Goal: Information Seeking & Learning: Find specific fact

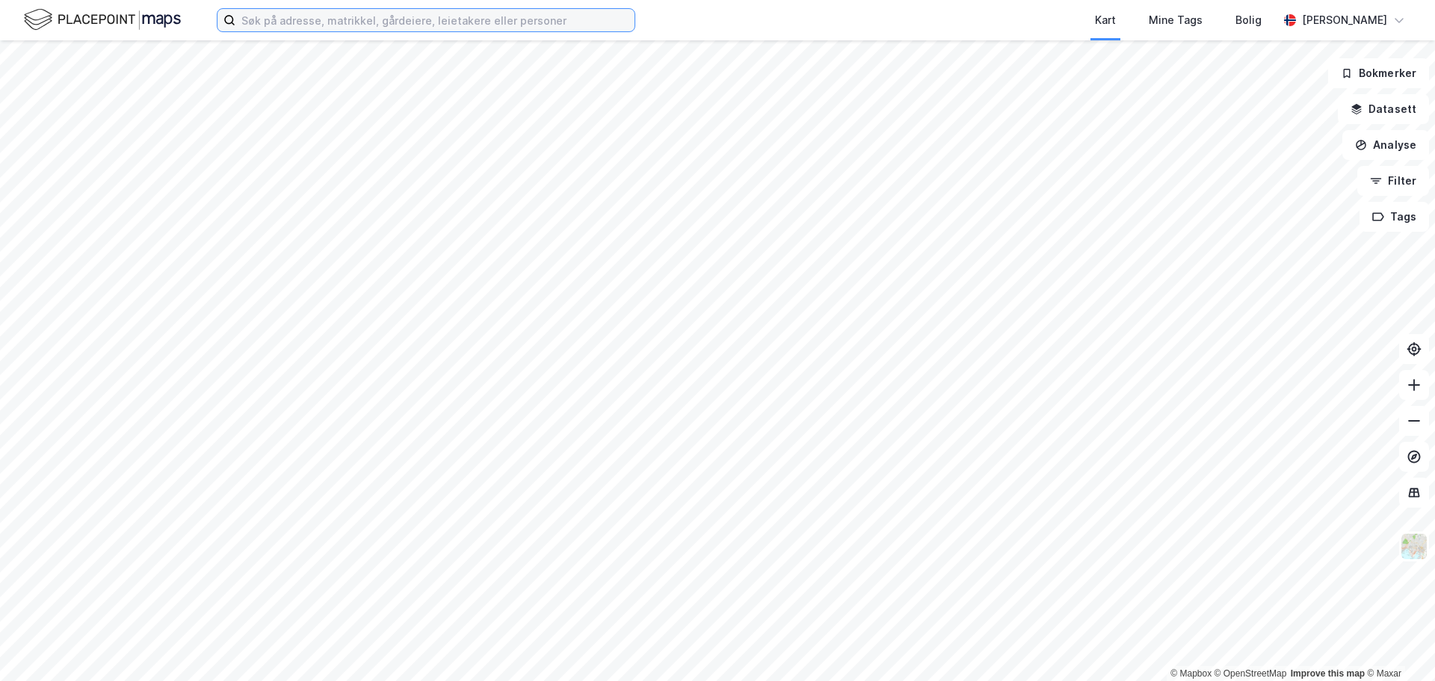
click at [514, 22] on input at bounding box center [434, 20] width 399 height 22
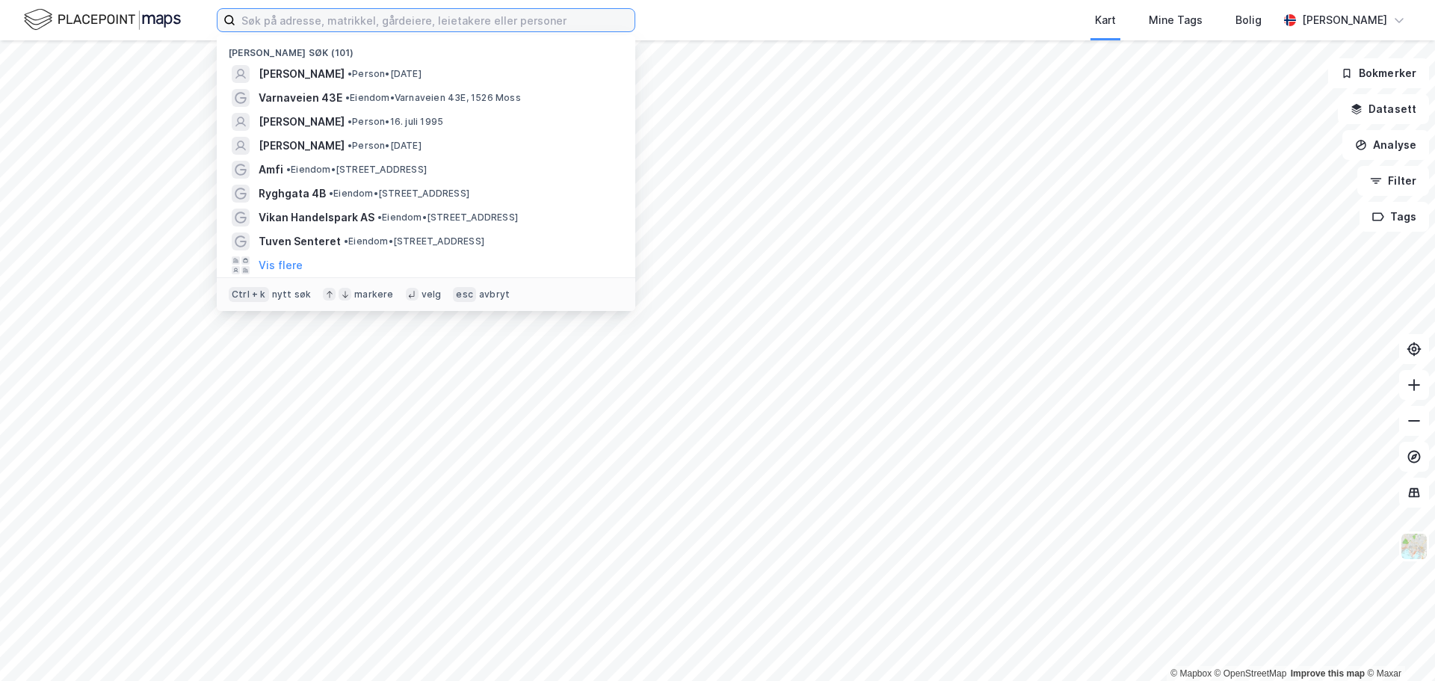
paste input "[PERSON_NAME]"
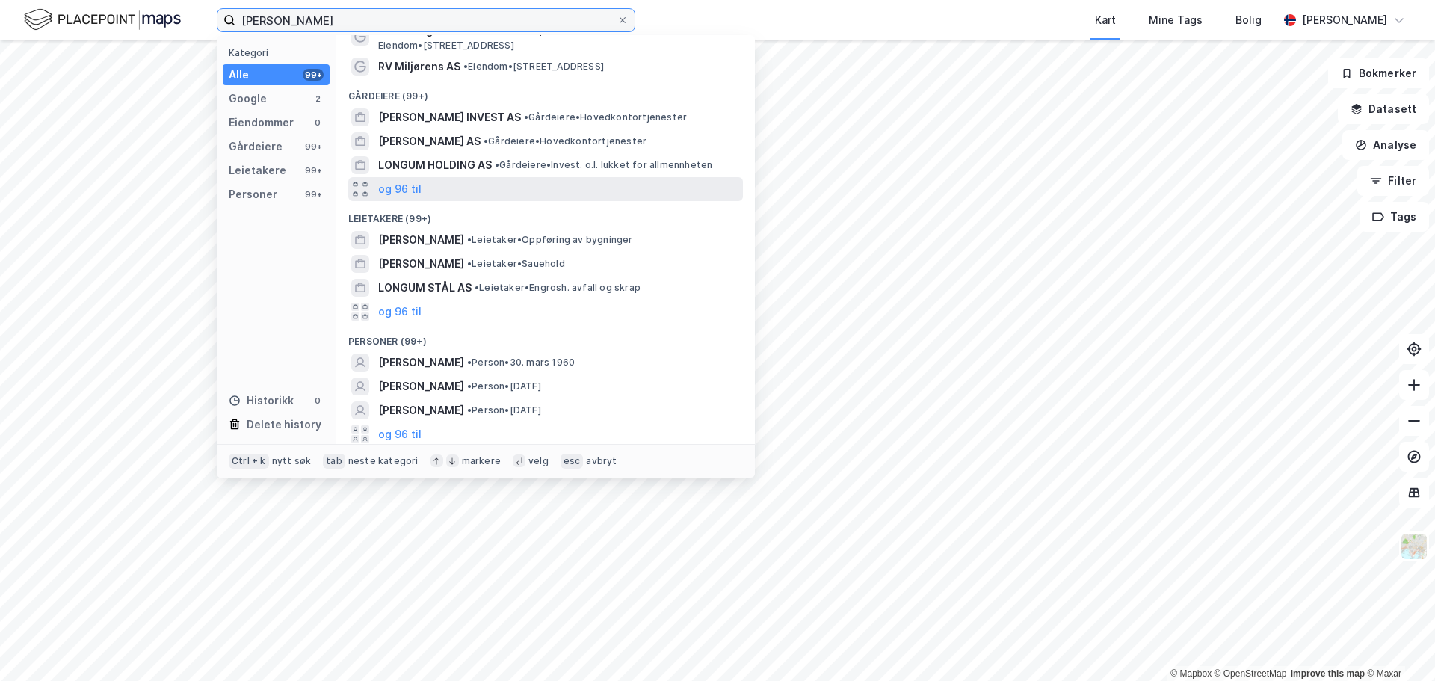
scroll to position [46, 0]
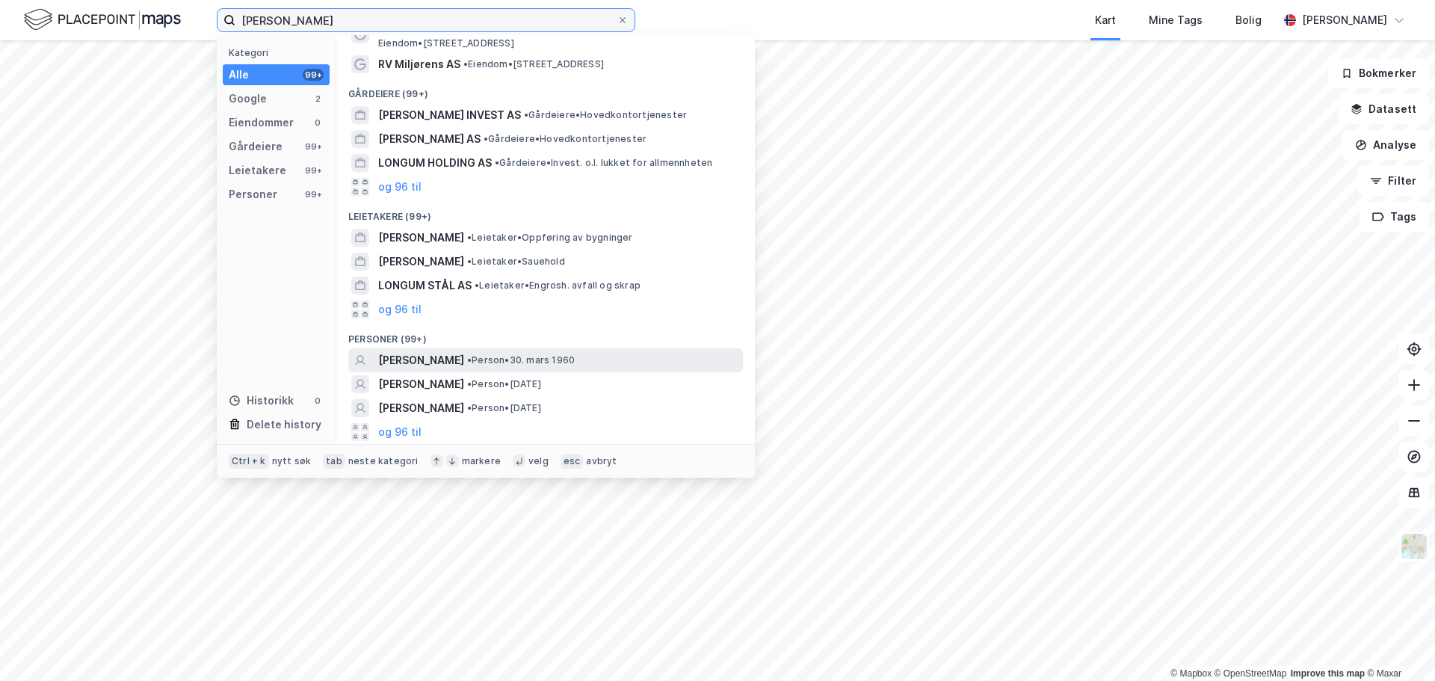
type input "[PERSON_NAME]"
click at [472, 357] on span "•" at bounding box center [469, 359] width 4 height 11
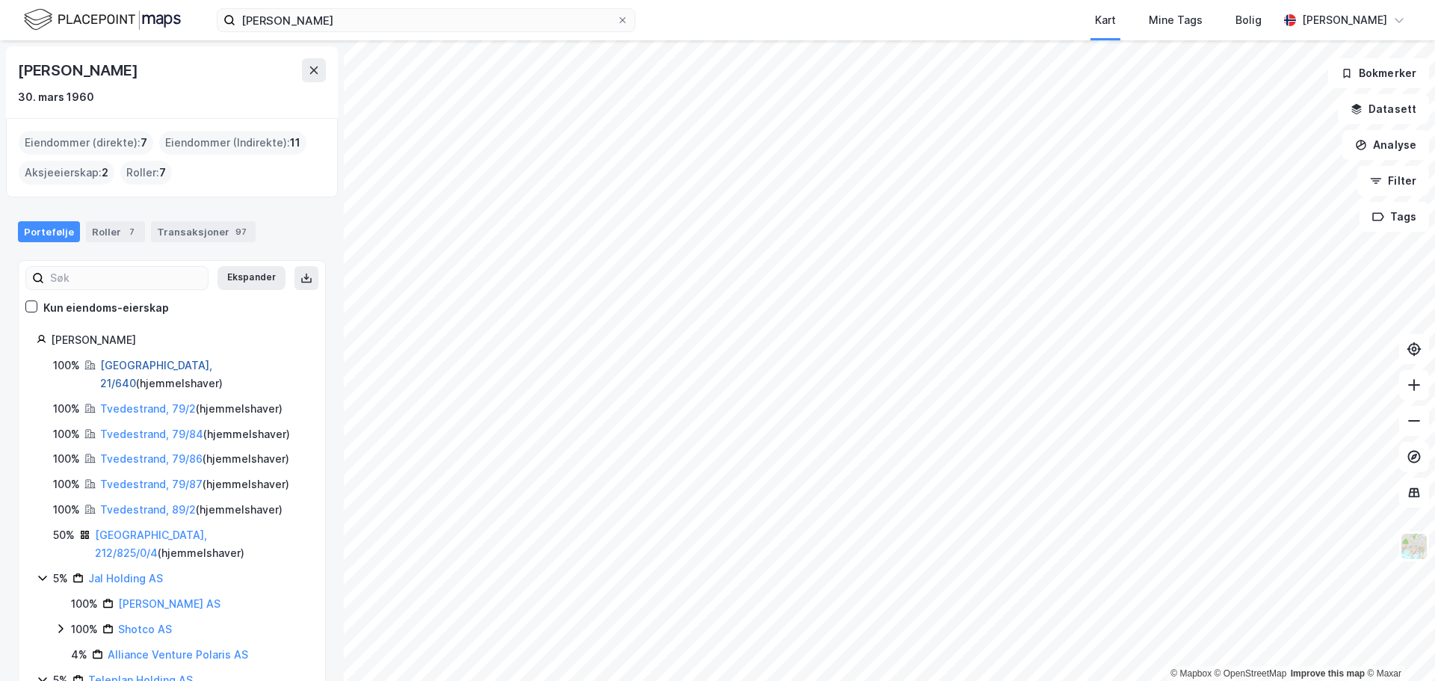
click at [126, 369] on link "[GEOGRAPHIC_DATA], 21/640" at bounding box center [156, 374] width 112 height 31
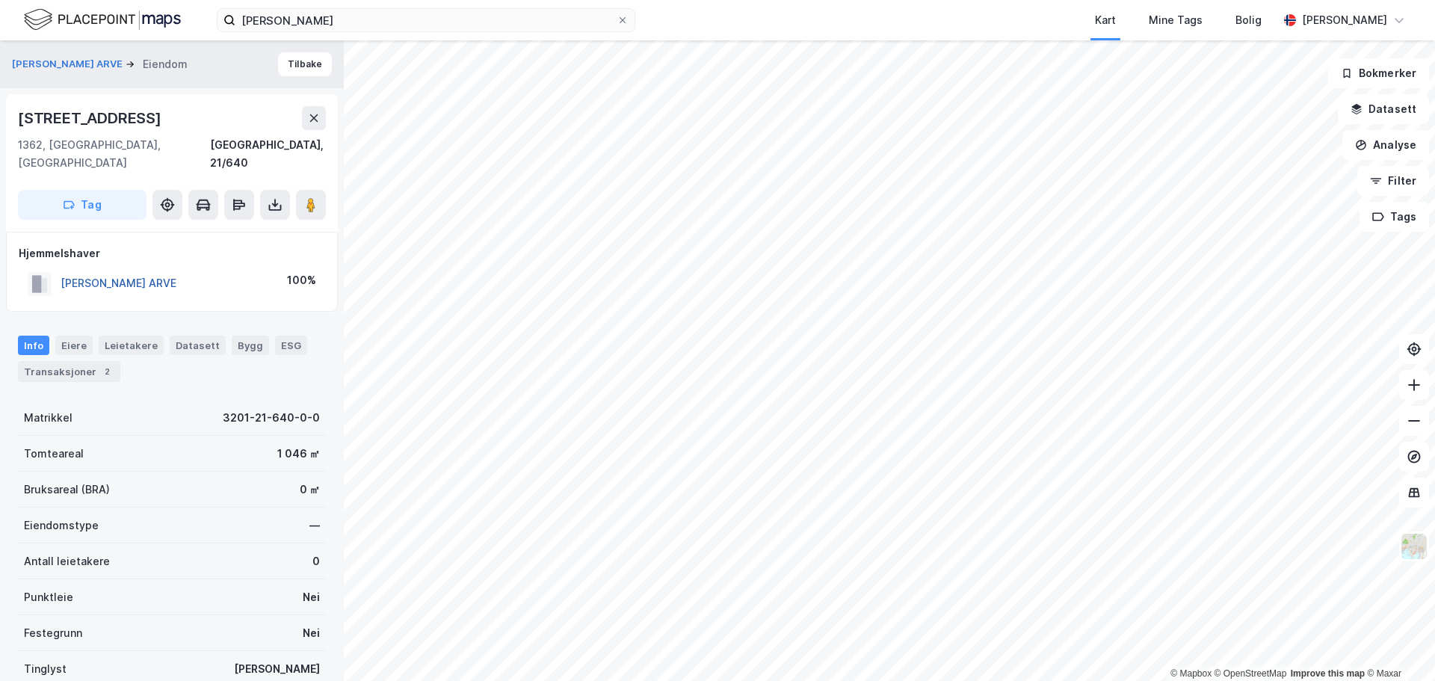
click at [0, 0] on button "[PERSON_NAME] ARVE" at bounding box center [0, 0] width 0 height 0
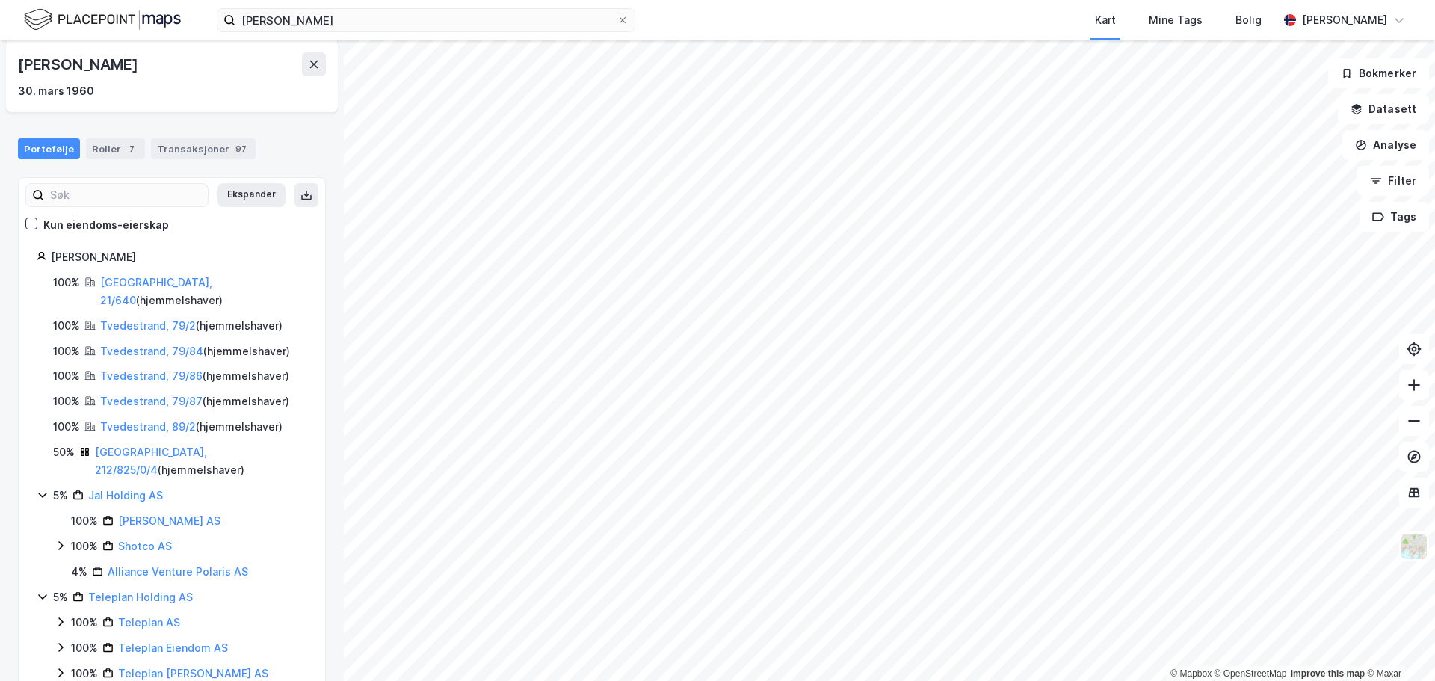
scroll to position [85, 0]
click at [126, 443] on link "[GEOGRAPHIC_DATA], 212/825/0/4" at bounding box center [151, 458] width 112 height 31
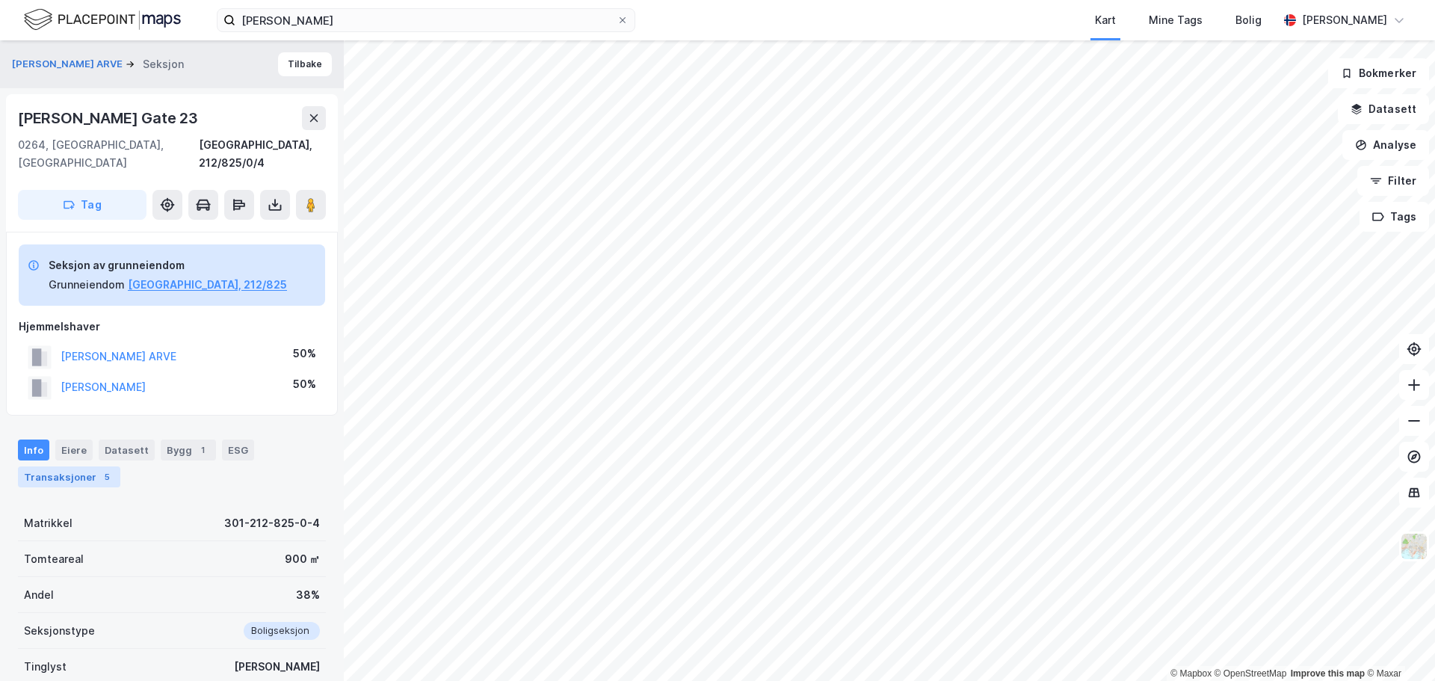
click at [84, 466] on div "Transaksjoner 5" at bounding box center [69, 476] width 102 height 21
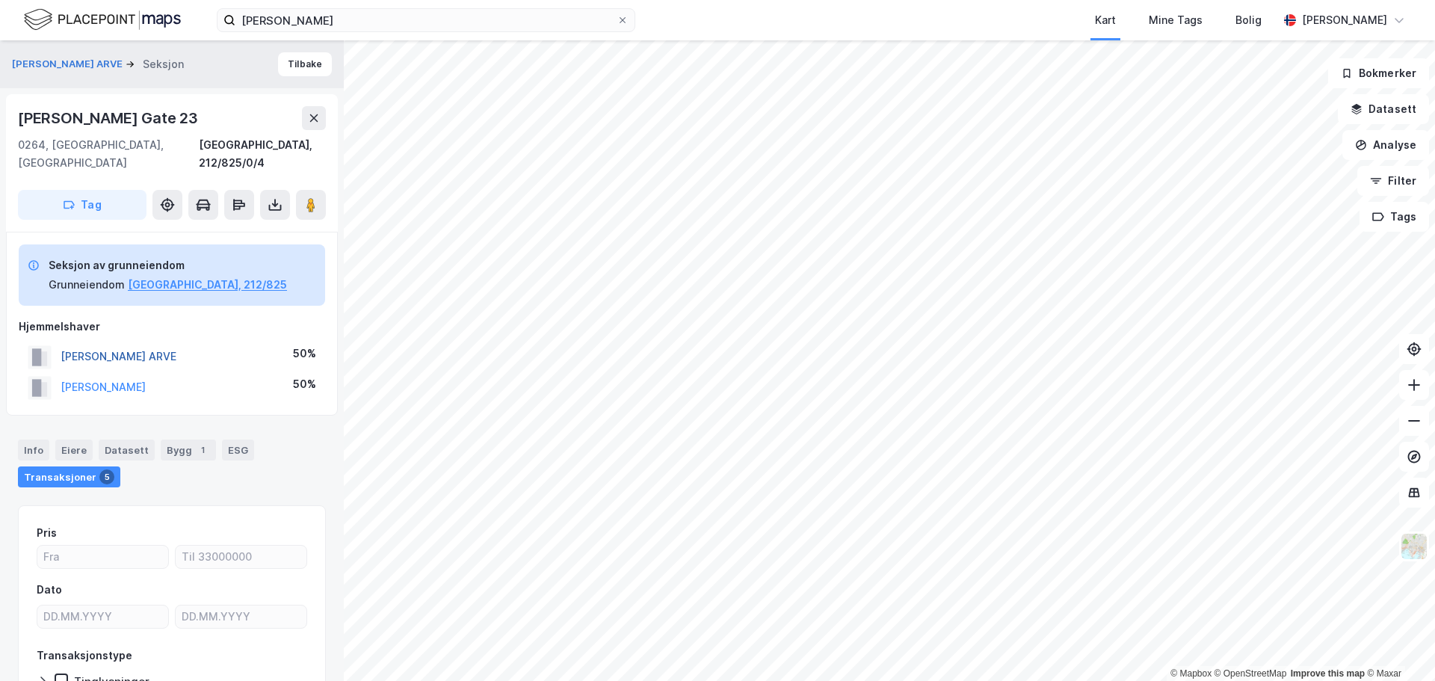
click at [0, 0] on button "[PERSON_NAME] ARVE" at bounding box center [0, 0] width 0 height 0
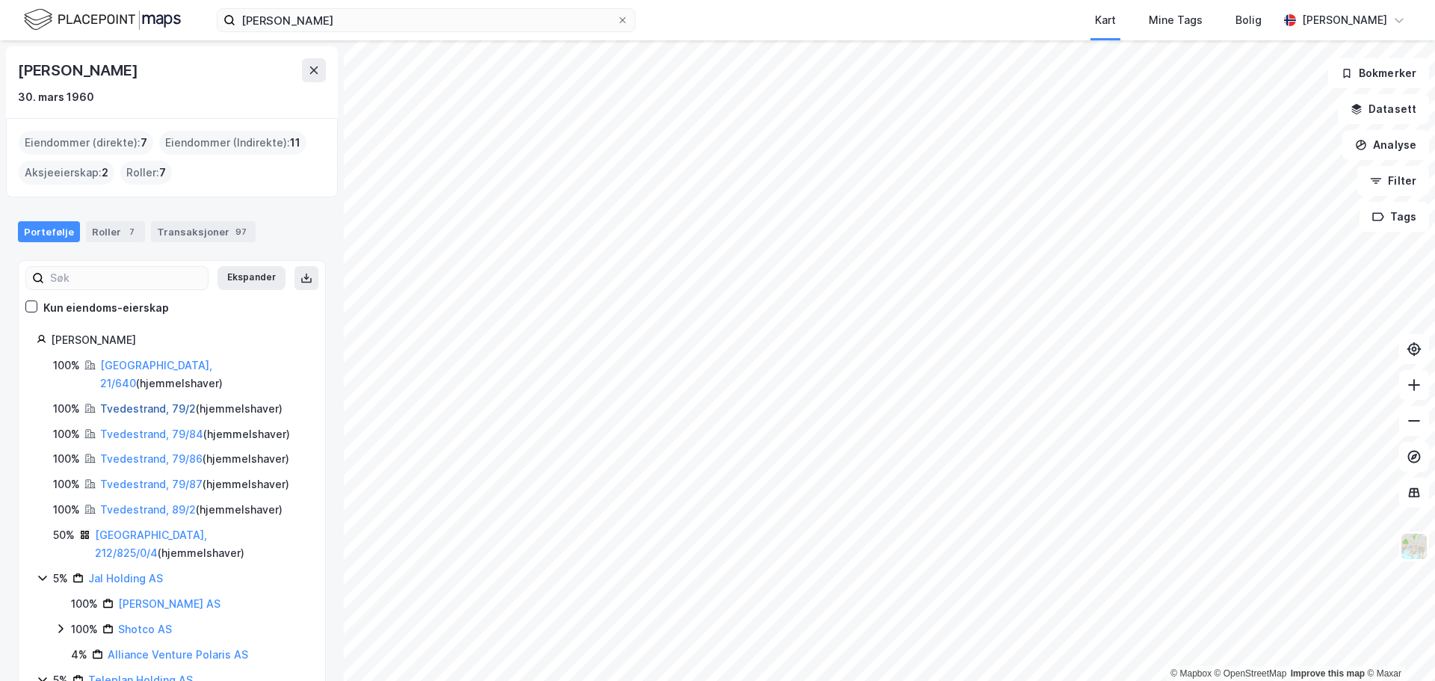
click at [140, 402] on link "Tvedestrand, 79/2" at bounding box center [148, 408] width 96 height 13
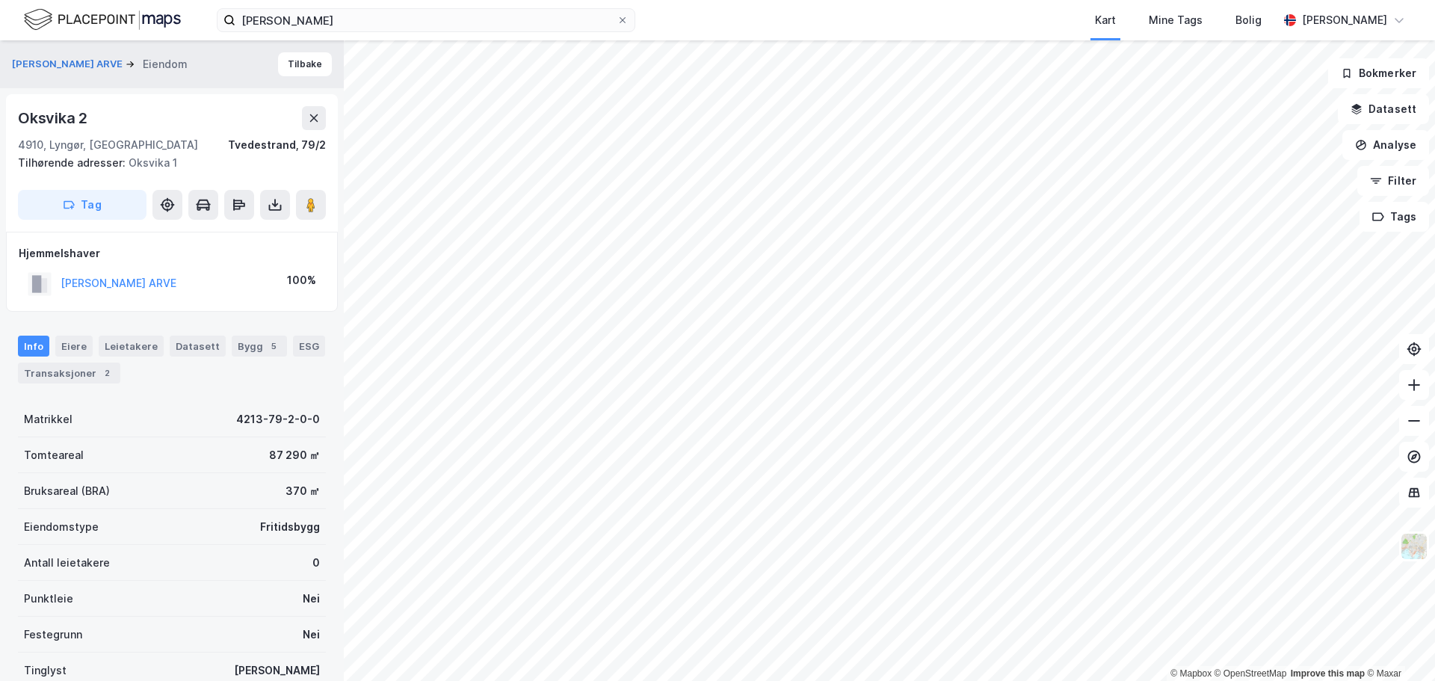
scroll to position [1, 0]
click at [106, 372] on div "2" at bounding box center [106, 371] width 15 height 15
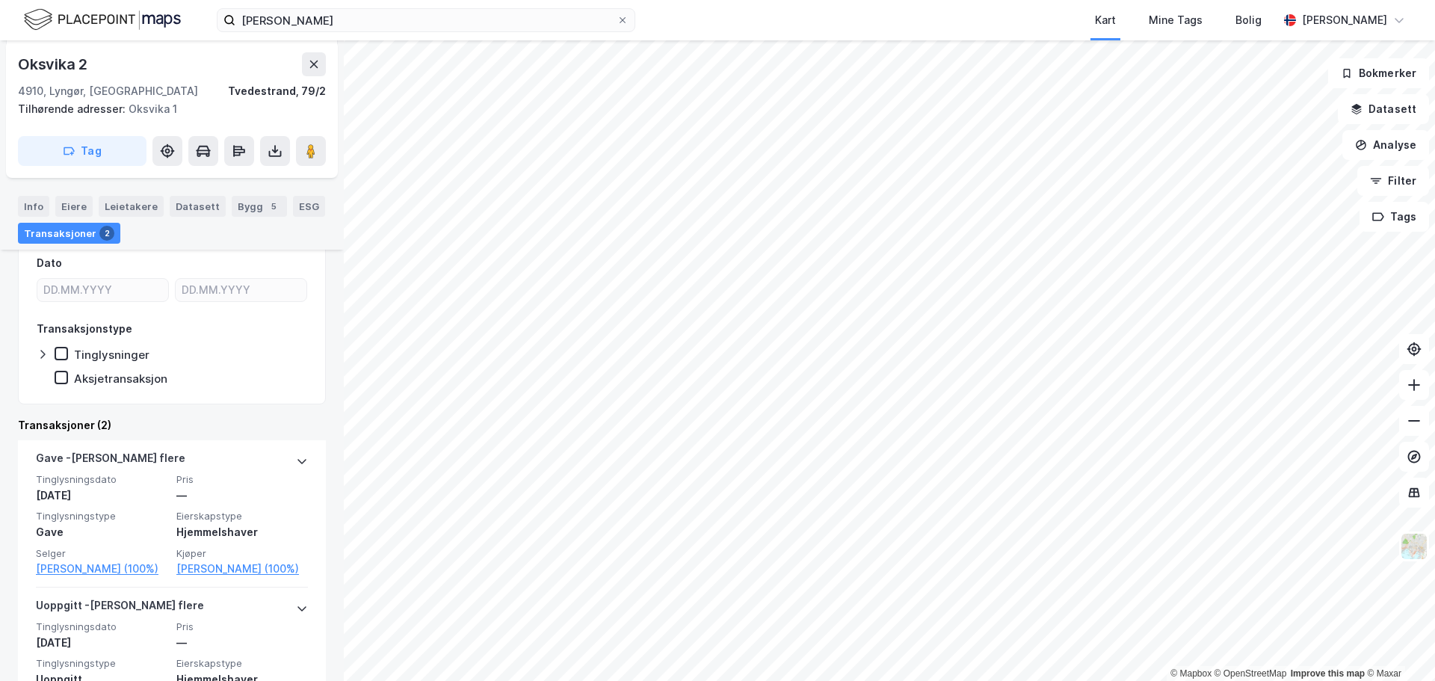
scroll to position [87, 0]
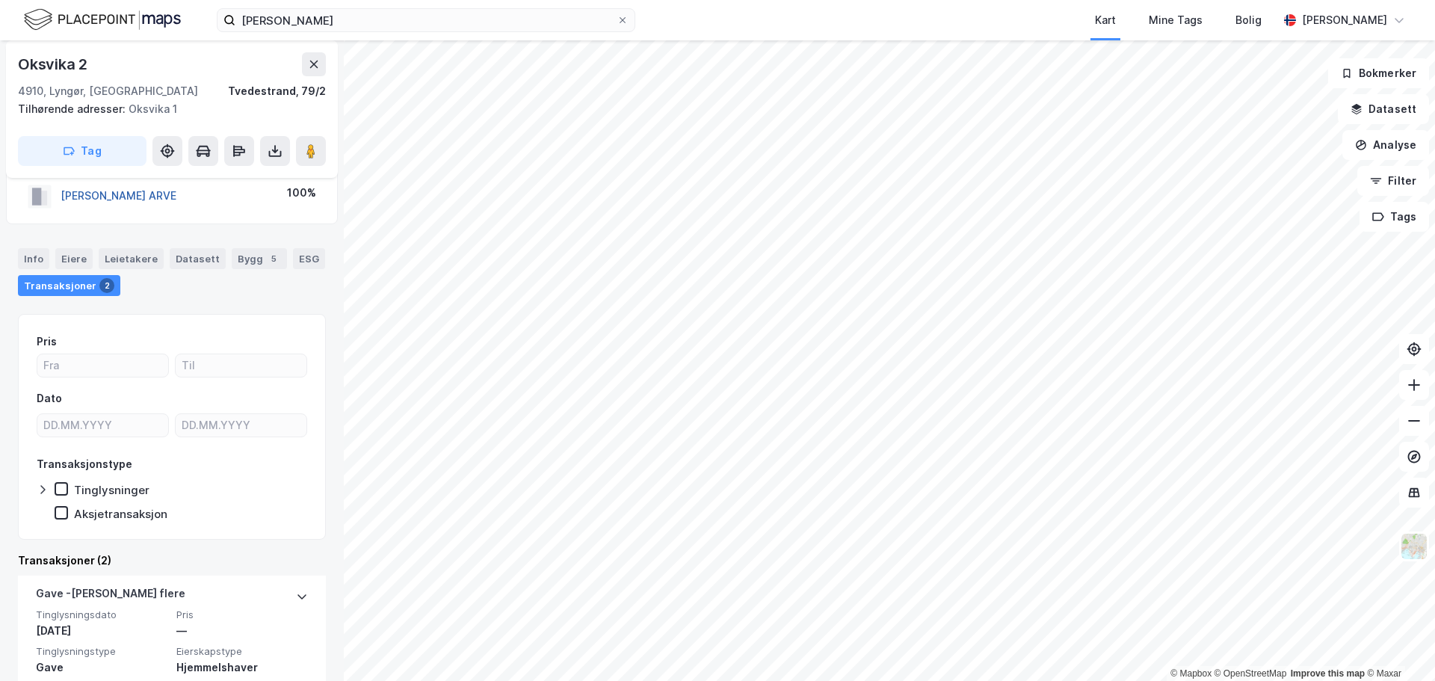
click at [0, 0] on button "[PERSON_NAME] ARVE" at bounding box center [0, 0] width 0 height 0
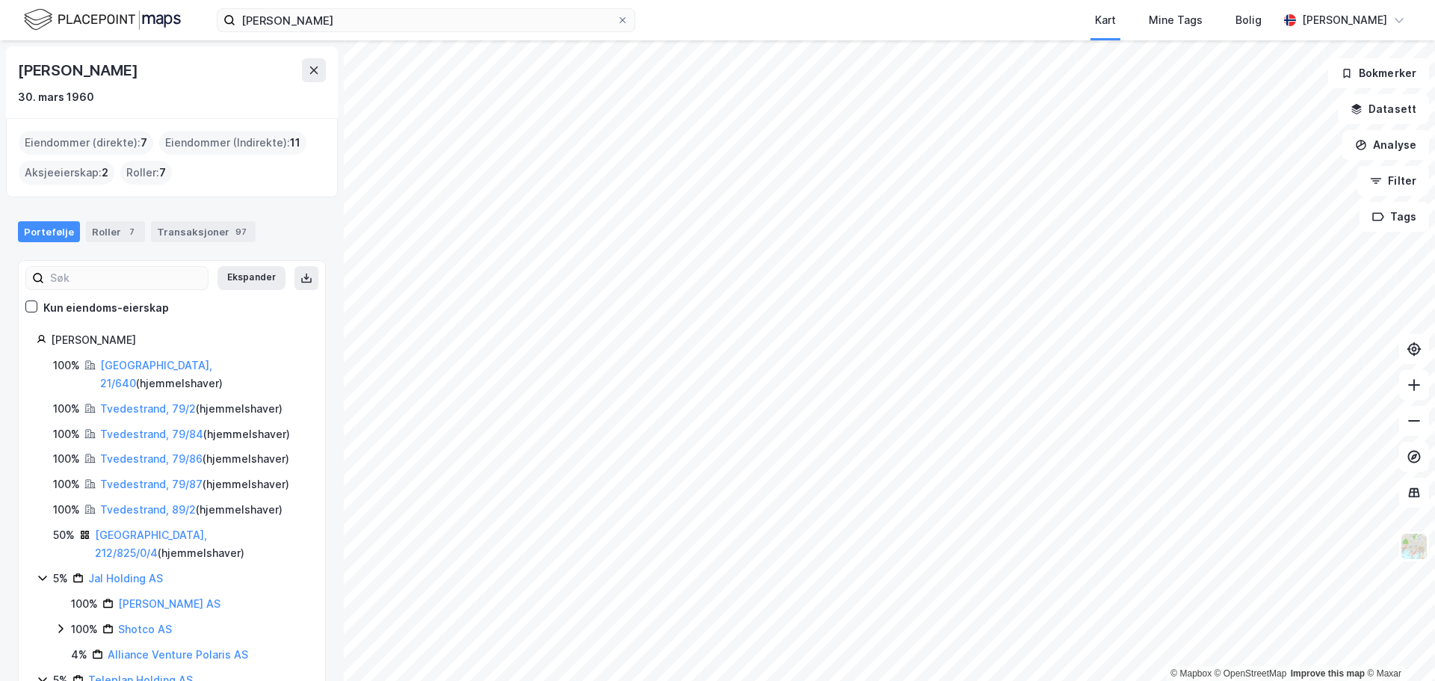
scroll to position [75, 0]
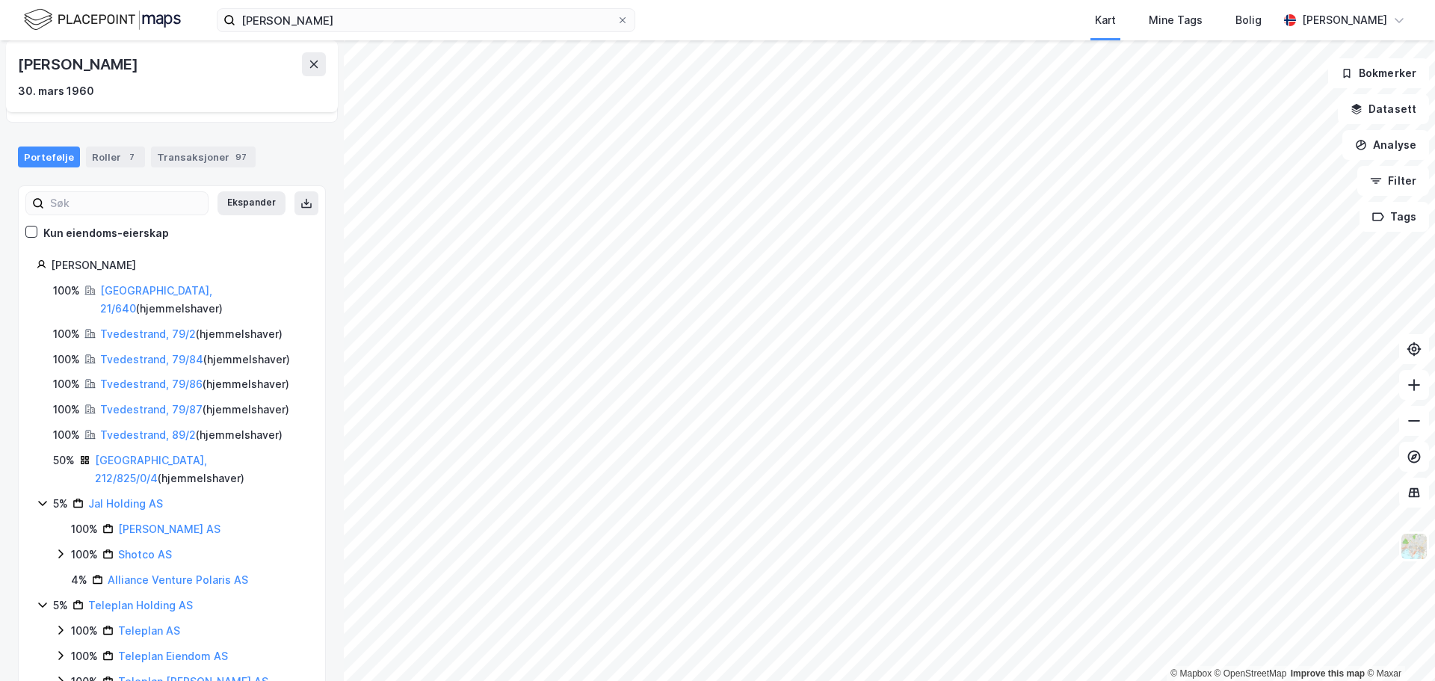
click at [144, 380] on div "100% [GEOGRAPHIC_DATA], 21/640 ( hjemmelshaver ) 100% Tvedestrand, 79/2 ( hjemm…" at bounding box center [172, 486] width 271 height 409
click at [154, 377] on link "Tvedestrand, 79/86" at bounding box center [151, 383] width 102 height 13
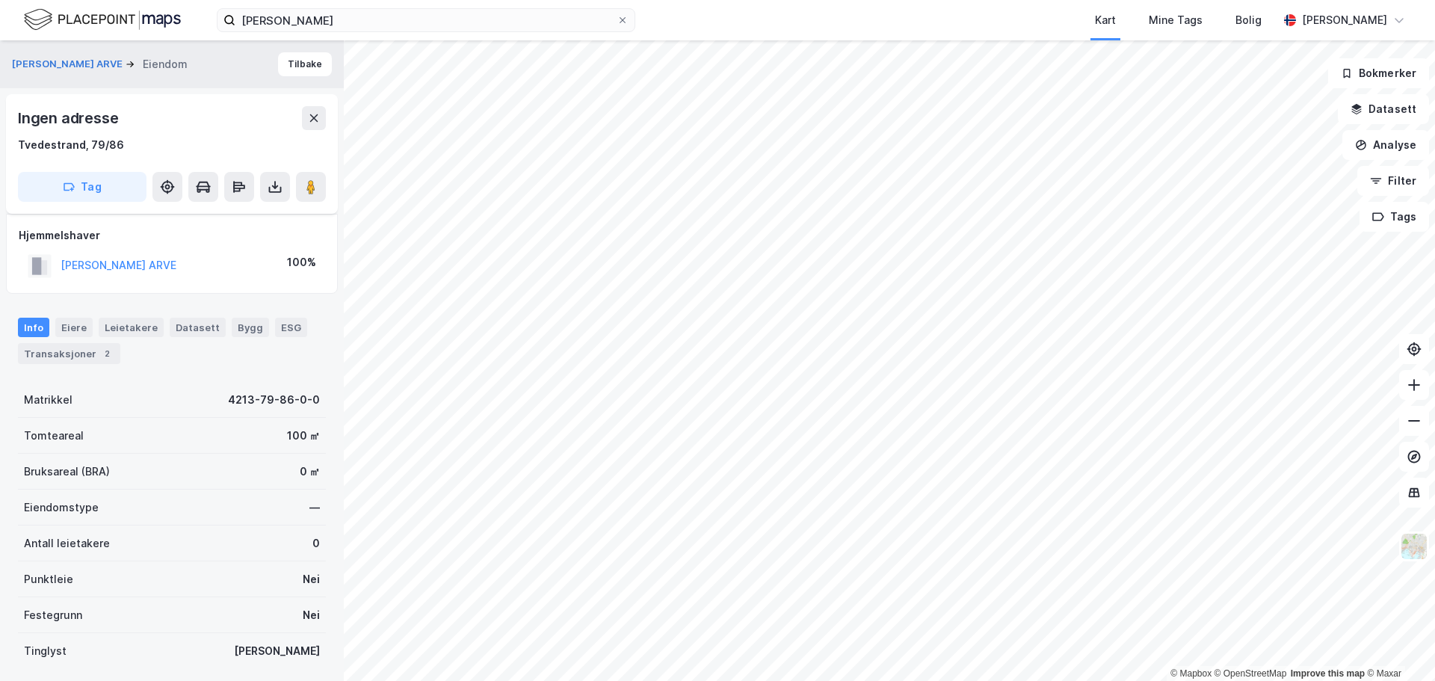
scroll to position [87, 0]
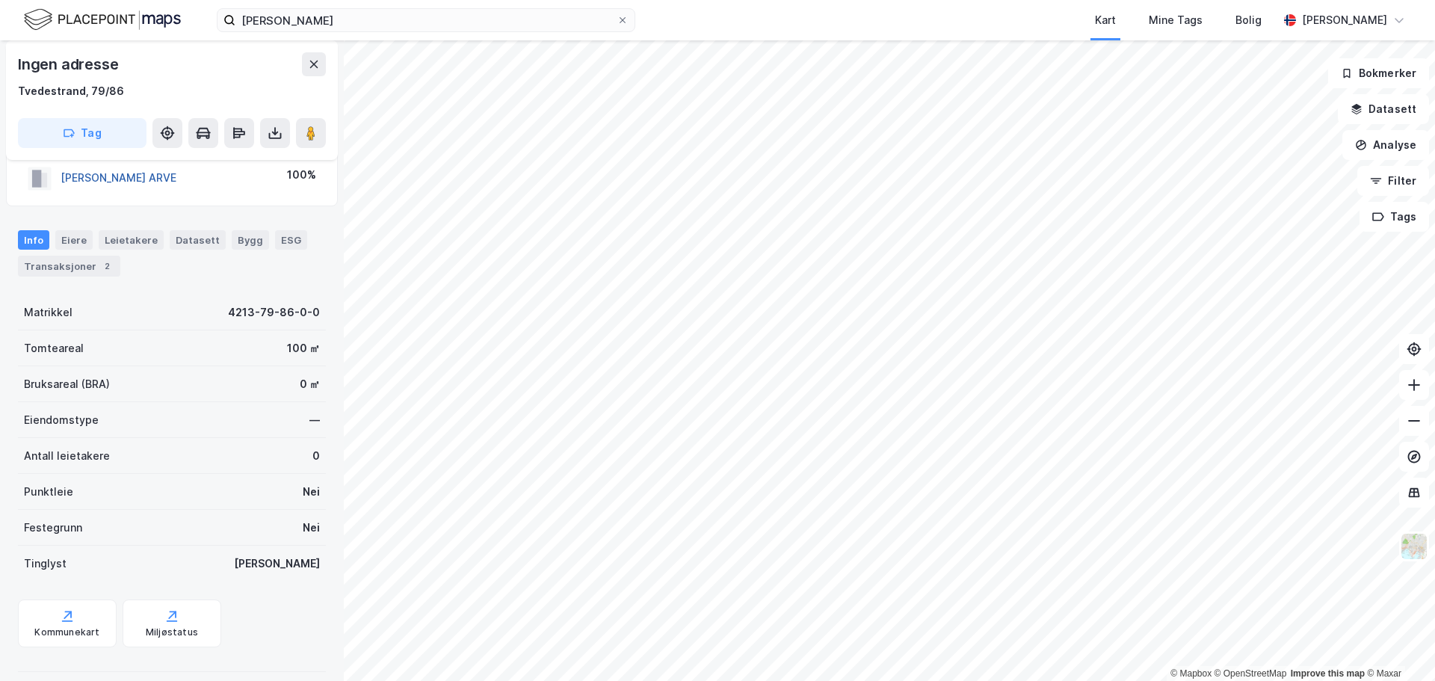
click at [0, 0] on button "[PERSON_NAME] ARVE" at bounding box center [0, 0] width 0 height 0
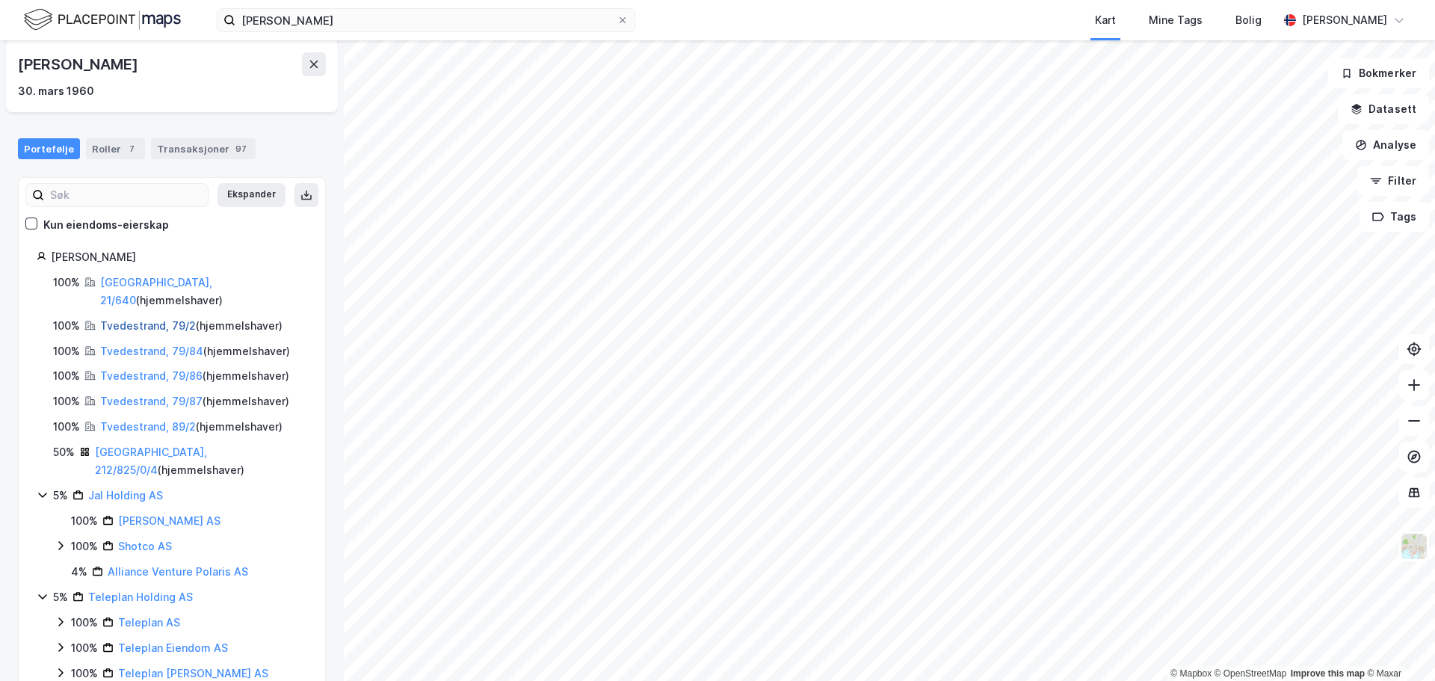
scroll to position [85, 0]
click at [132, 588] on link "Teleplan Holding AS" at bounding box center [140, 594] width 105 height 13
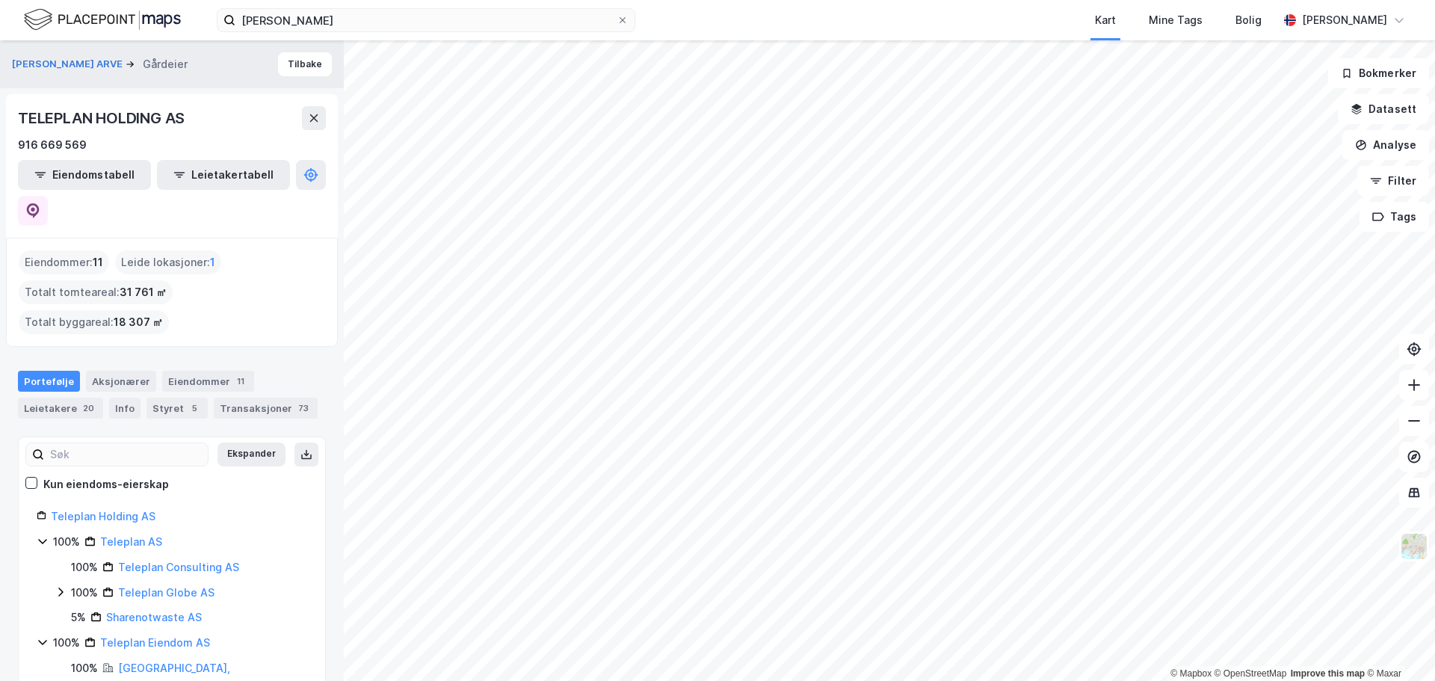
scroll to position [75, 0]
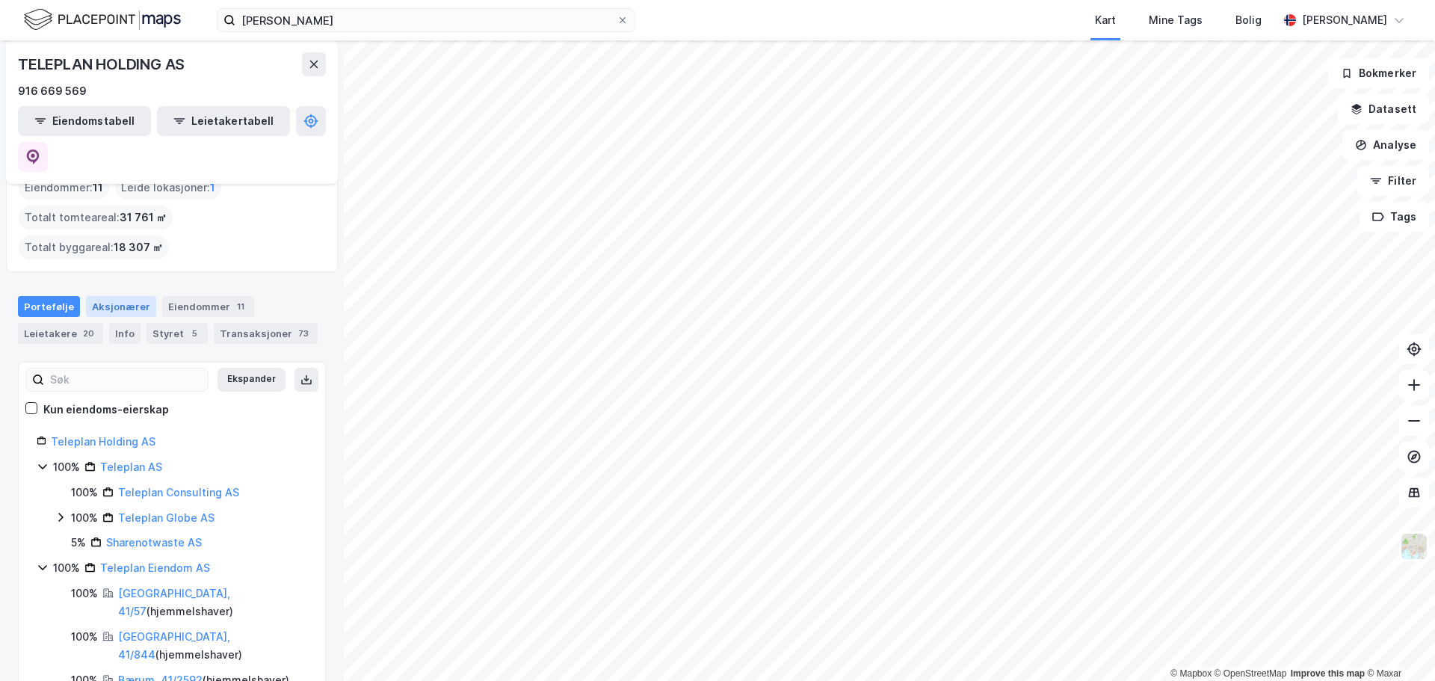
click at [134, 296] on div "Aksjonærer" at bounding box center [121, 306] width 70 height 21
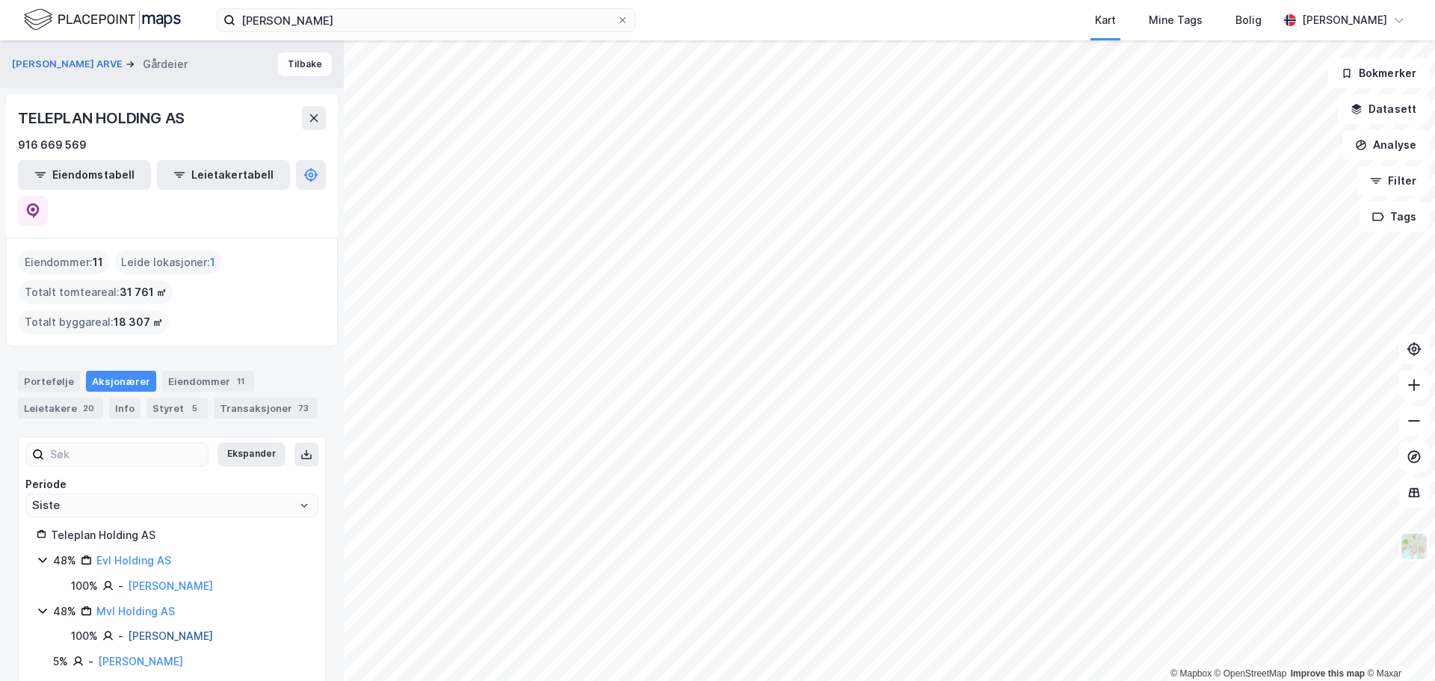
click at [182, 629] on link "[PERSON_NAME]" at bounding box center [170, 635] width 85 height 13
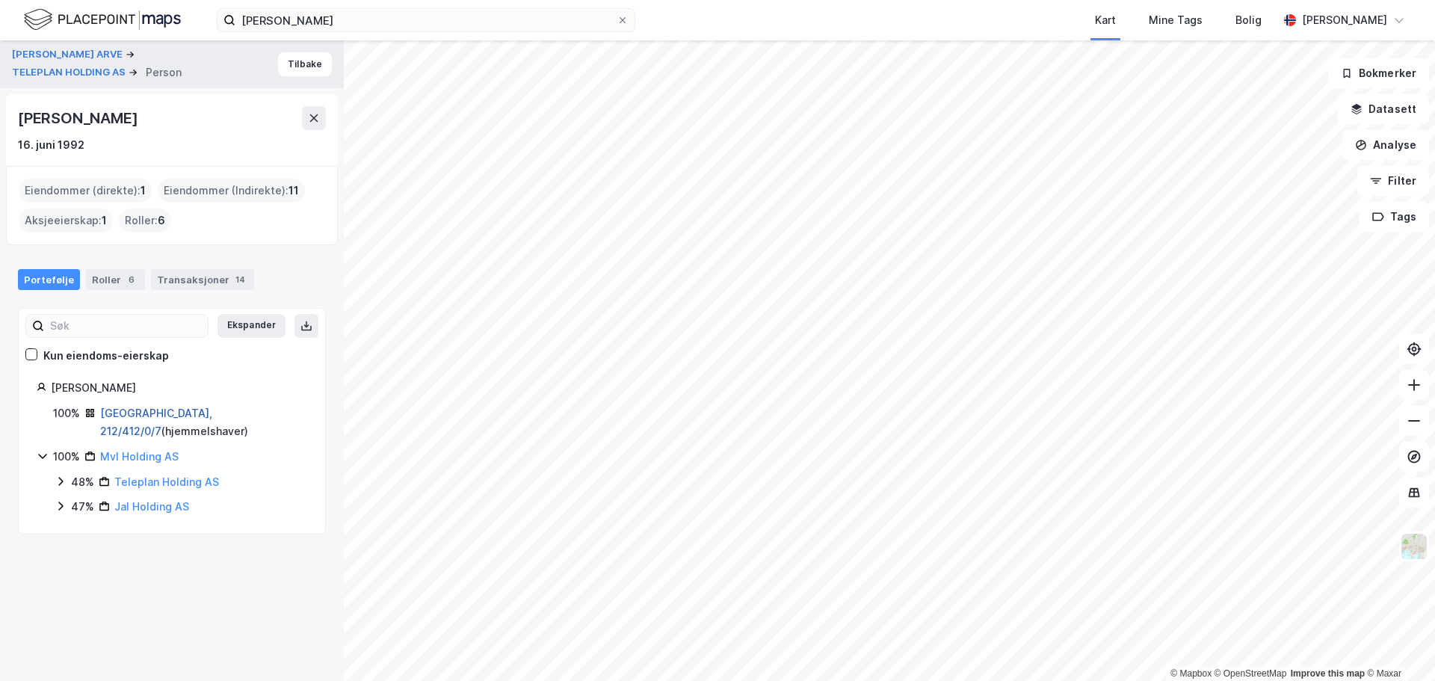
click at [158, 414] on link "[GEOGRAPHIC_DATA], 212/412/0/7" at bounding box center [156, 422] width 112 height 31
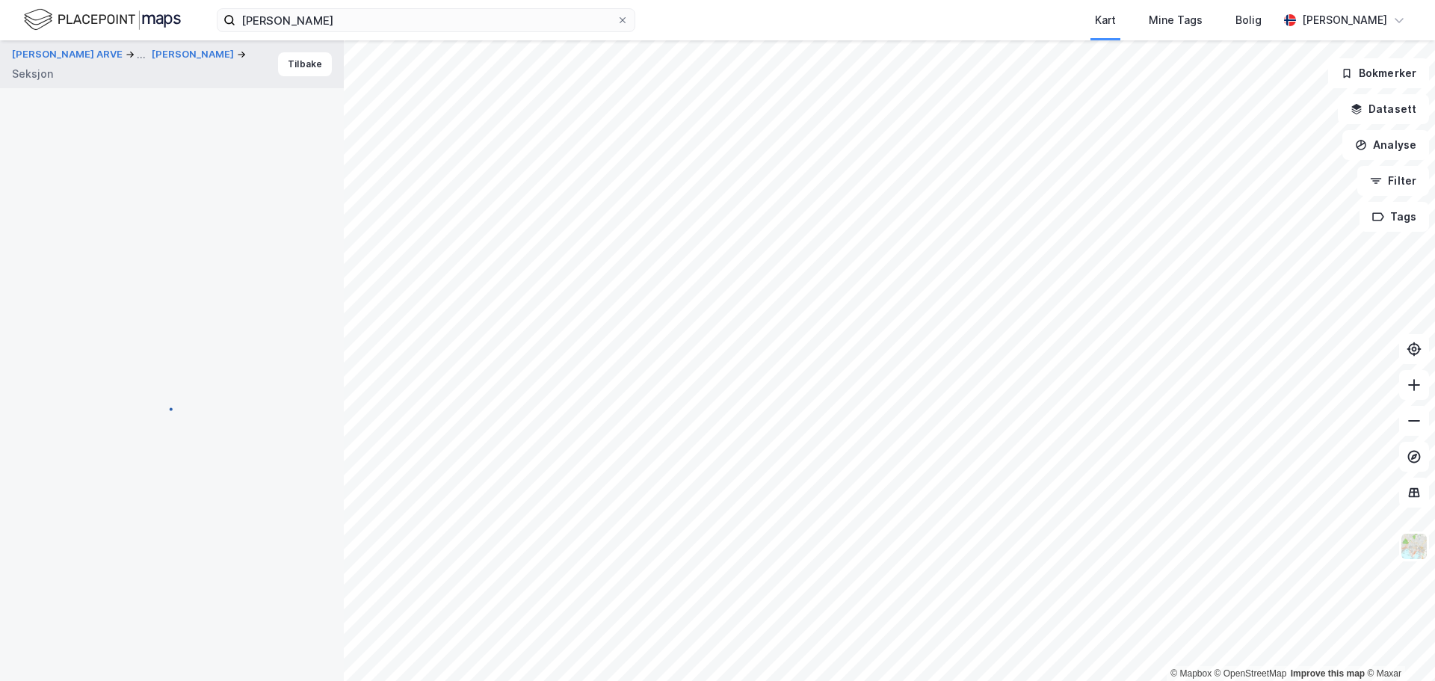
scroll to position [70, 0]
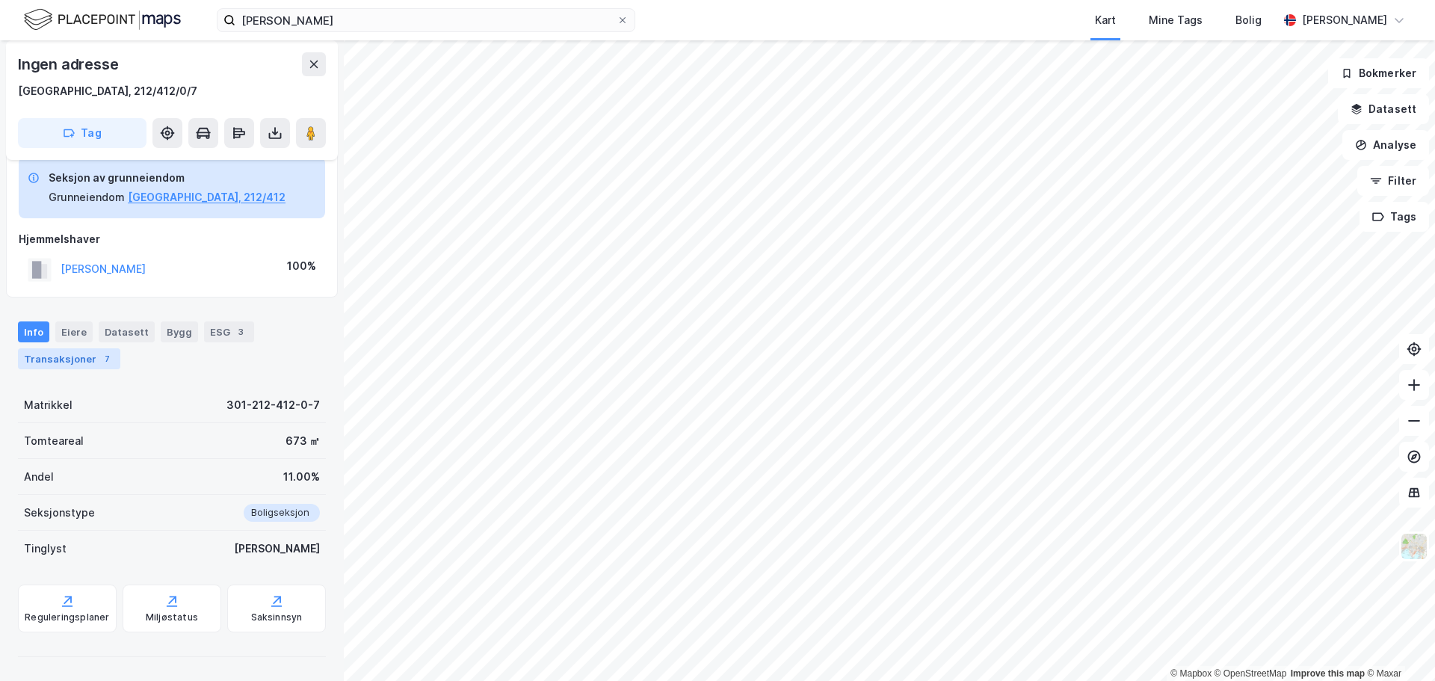
click at [61, 359] on div "Transaksjoner 7" at bounding box center [69, 358] width 102 height 21
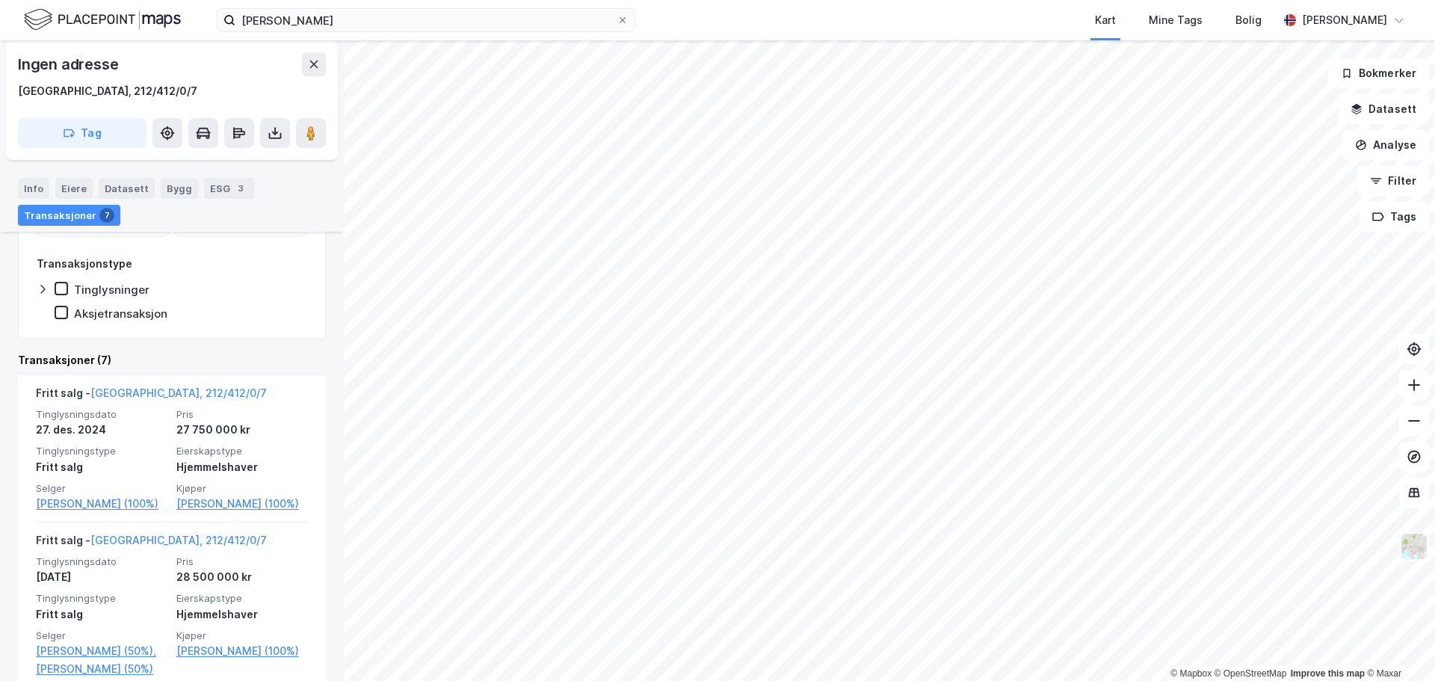
scroll to position [369, 0]
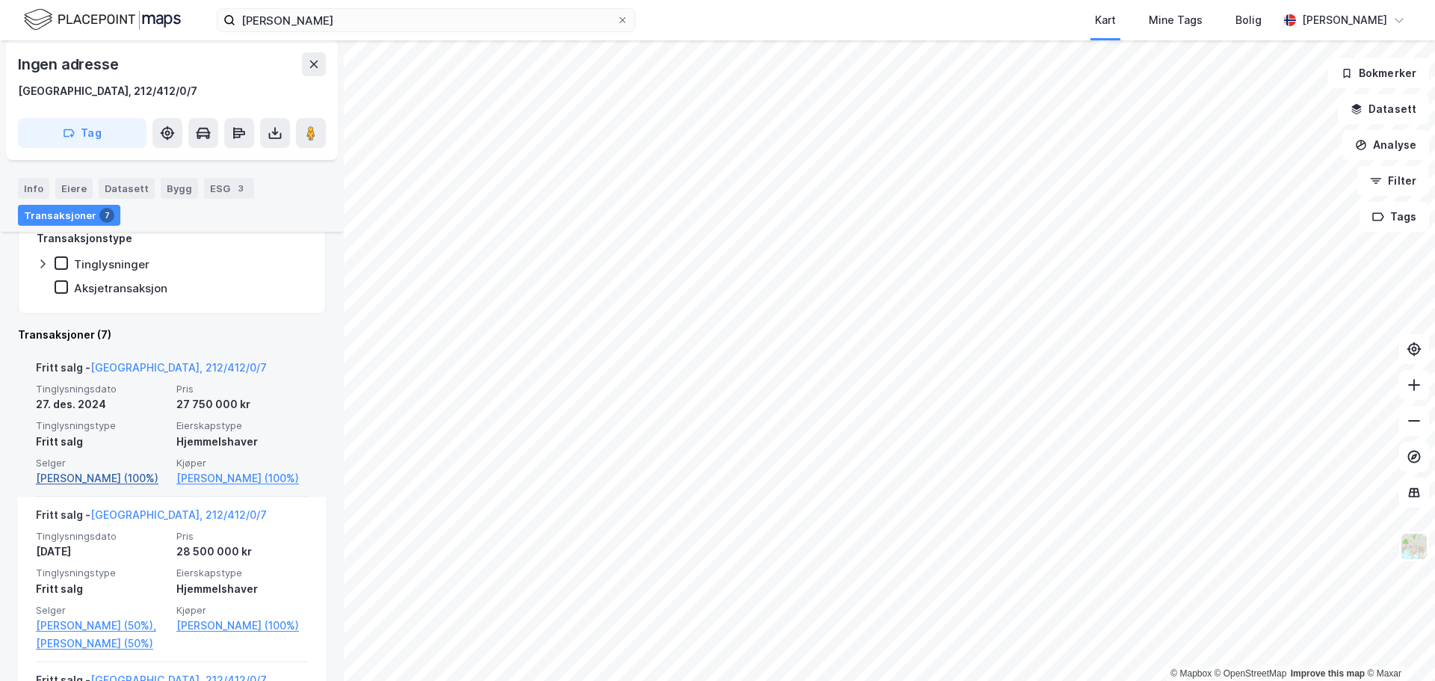
click at [95, 479] on link "[PERSON_NAME] (100%)" at bounding box center [102, 478] width 132 height 18
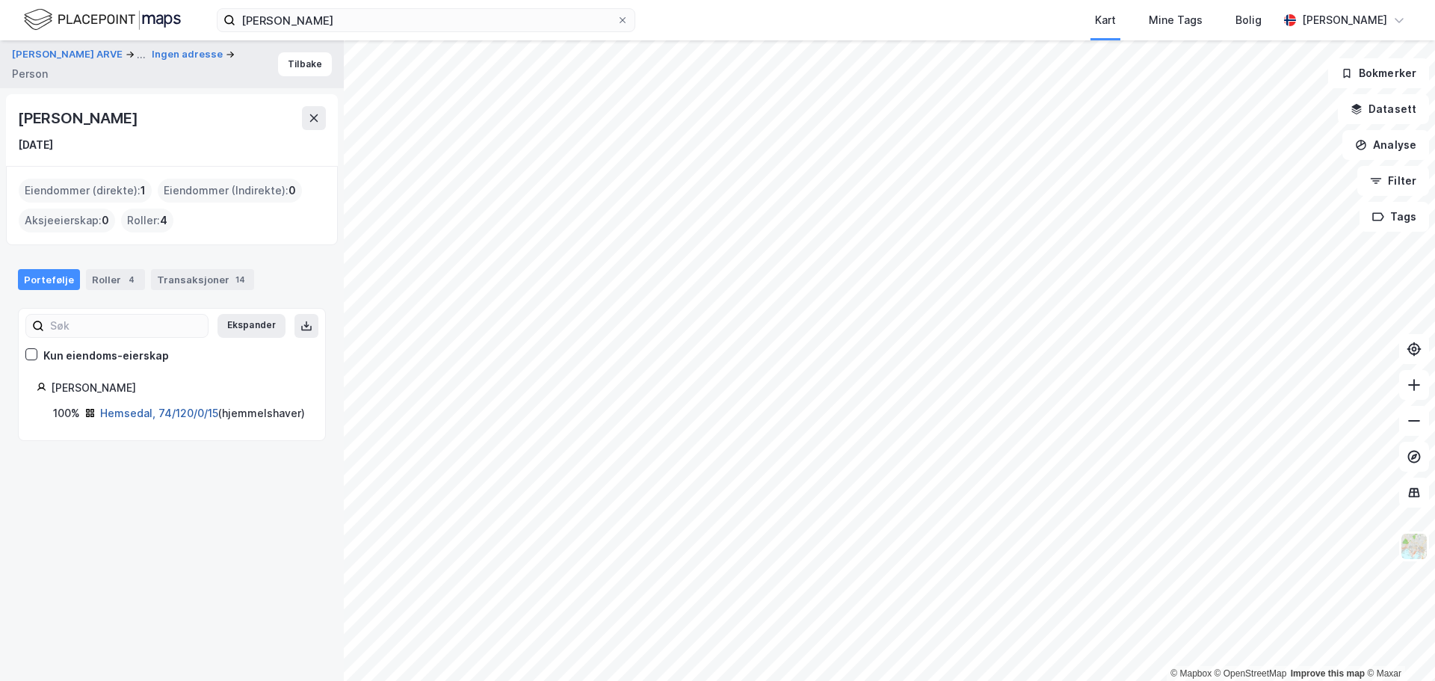
click at [173, 411] on link "Hemsedal, 74/120/0/15" at bounding box center [159, 413] width 118 height 13
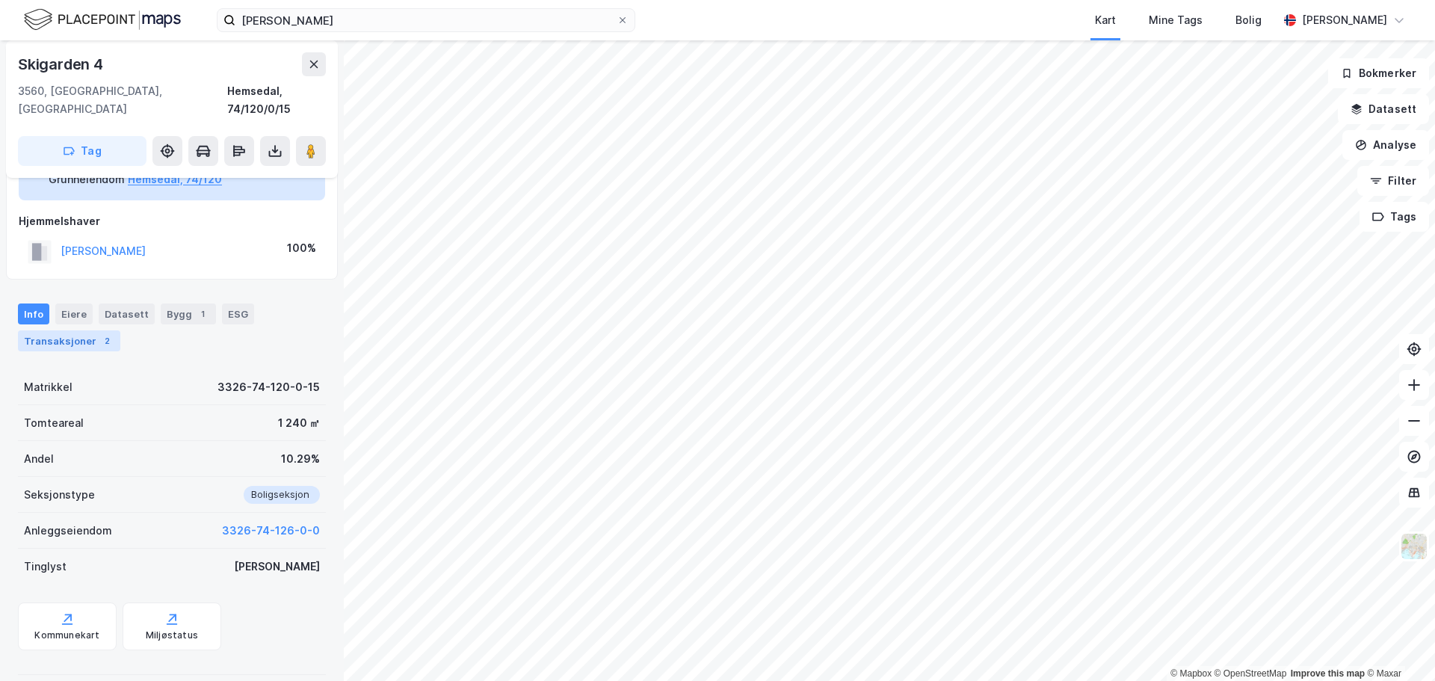
click at [79, 330] on div "Transaksjoner 2" at bounding box center [69, 340] width 102 height 21
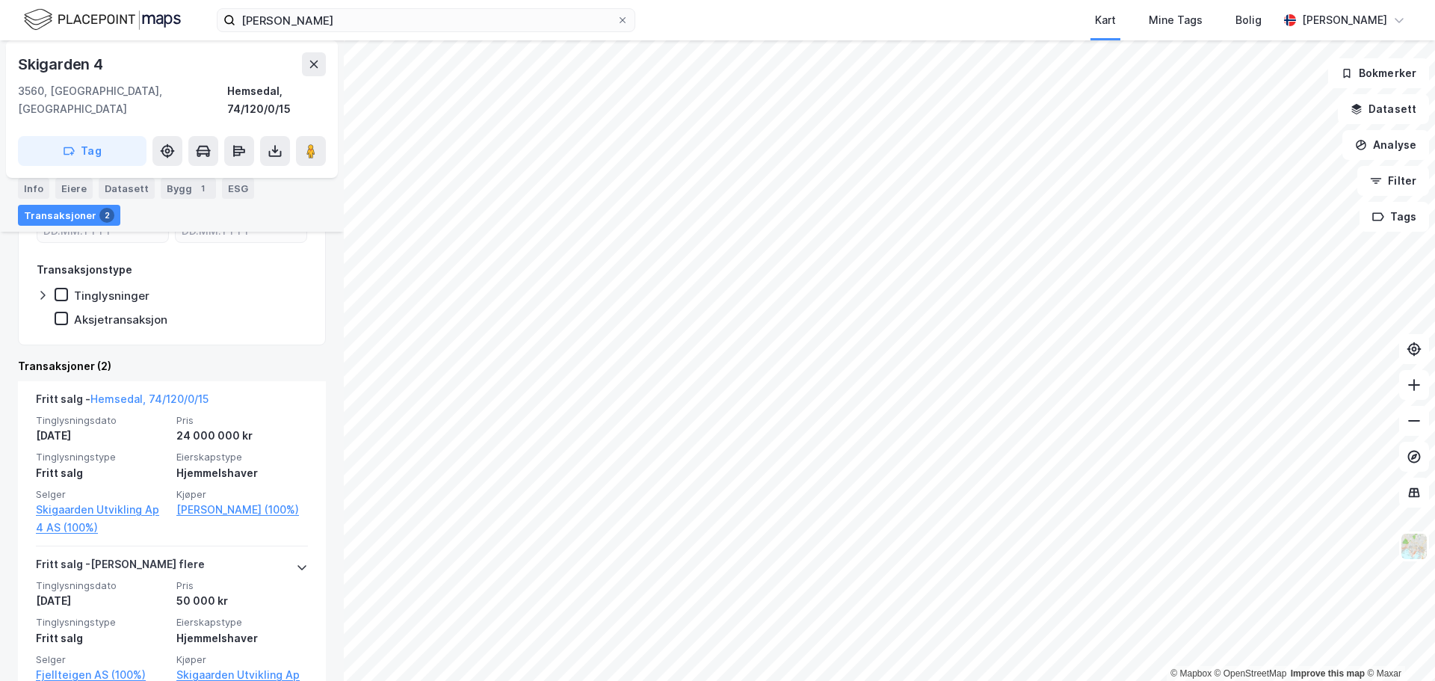
scroll to position [385, 0]
